Goal: Navigation & Orientation: Find specific page/section

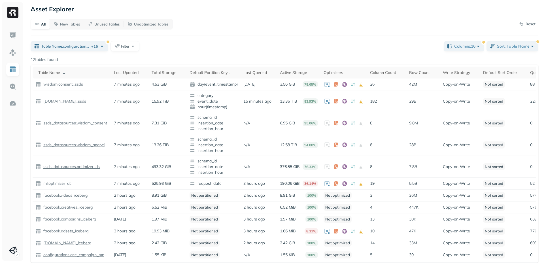
scroll to position [5, 0]
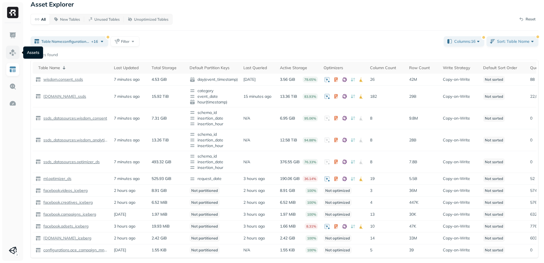
click at [15, 50] on img at bounding box center [12, 52] width 7 height 7
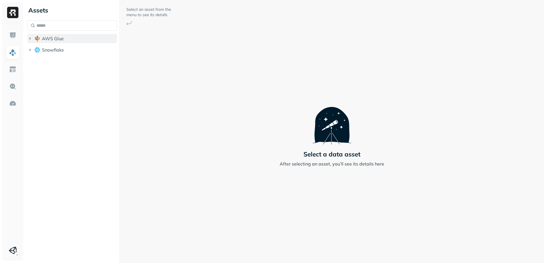
click at [33, 39] on button "AWS Glue" at bounding box center [72, 38] width 90 height 9
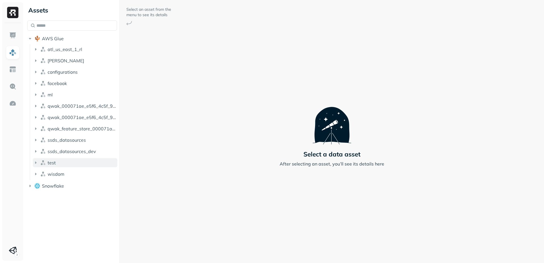
click at [35, 164] on icon "button" at bounding box center [36, 163] width 6 height 6
click at [42, 171] on icon "button" at bounding box center [42, 174] width 6 height 6
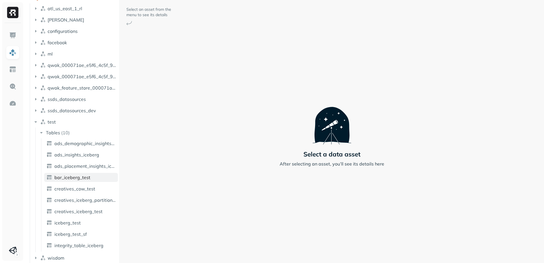
scroll to position [56, 0]
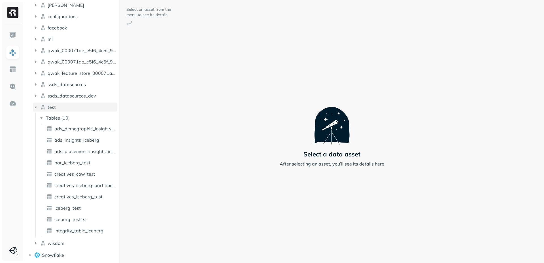
click at [37, 107] on icon "button" at bounding box center [36, 107] width 6 height 6
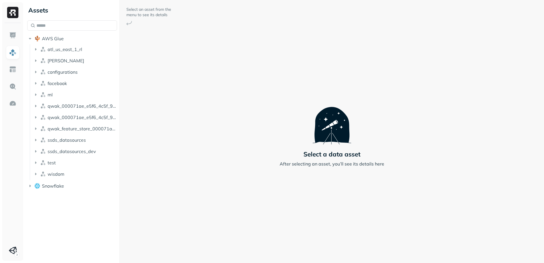
click at [331, 193] on div "Select an asset from the menu to see its details Select a data asset After sele…" at bounding box center [332, 131] width 105 height 263
